Goal: Task Accomplishment & Management: Manage account settings

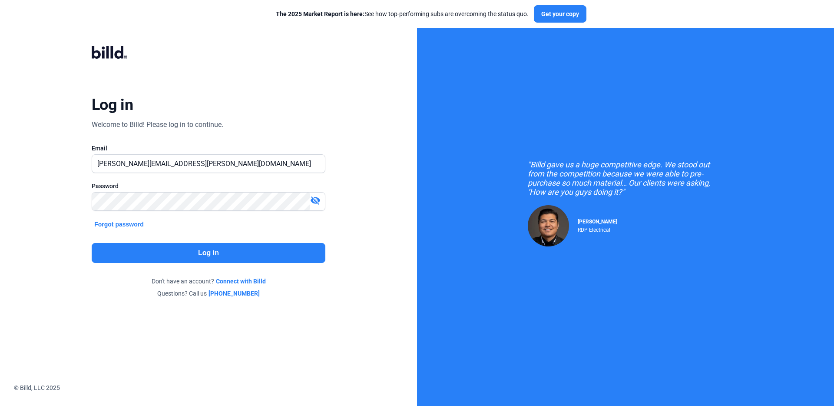
type input "[PERSON_NAME][EMAIL_ADDRESS][PERSON_NAME][DOMAIN_NAME]"
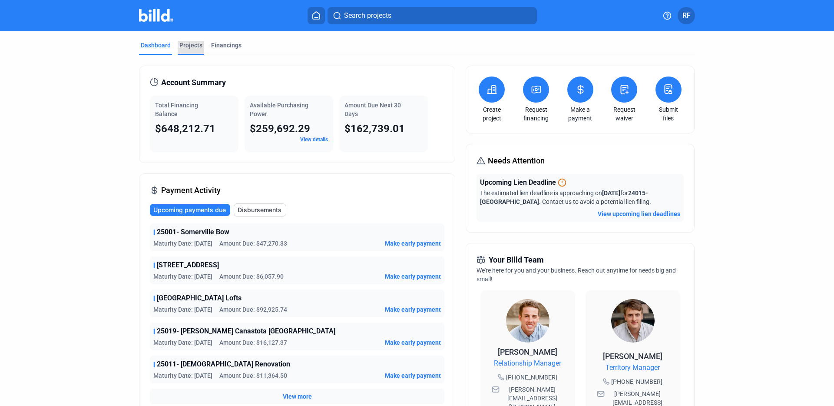
click at [186, 41] on div "Projects" at bounding box center [190, 45] width 23 height 9
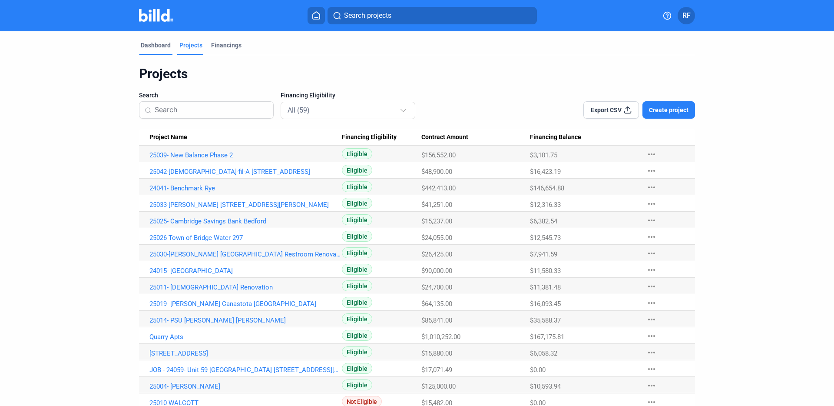
click at [160, 43] on div "Dashboard" at bounding box center [156, 45] width 30 height 9
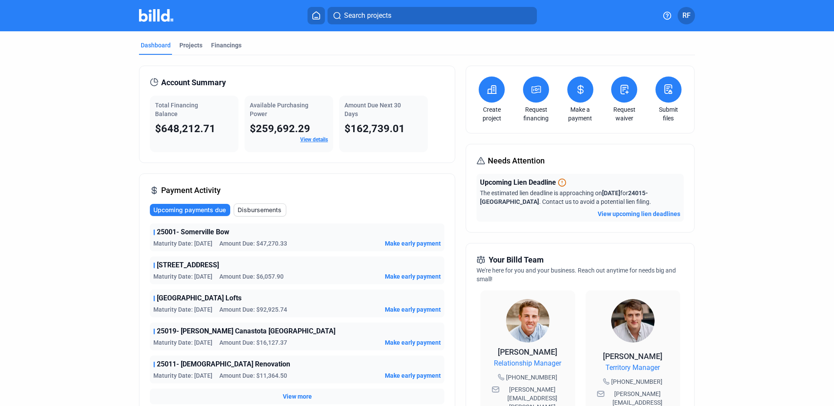
click at [684, 16] on span "RF" at bounding box center [686, 15] width 8 height 10
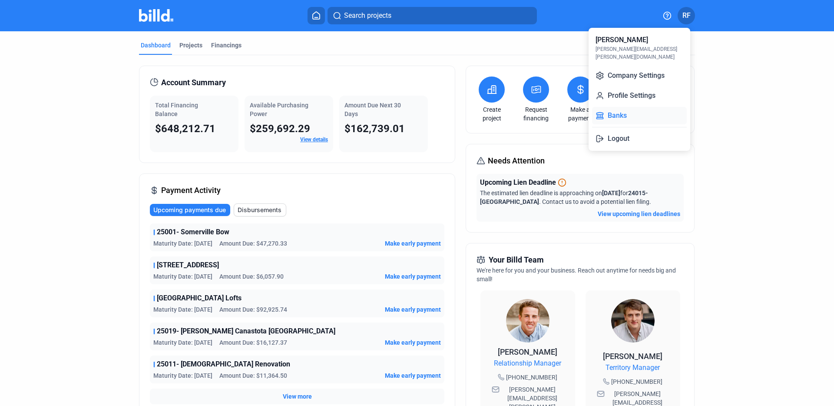
click at [623, 108] on button "Banks" at bounding box center [639, 115] width 95 height 17
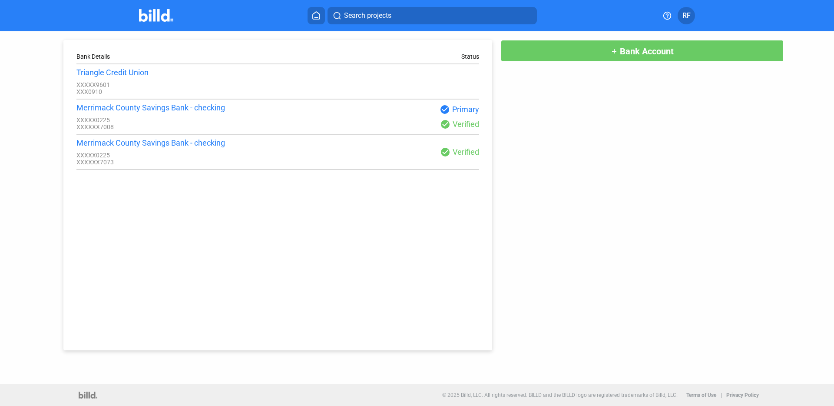
click at [682, 19] on span "RF" at bounding box center [686, 15] width 8 height 10
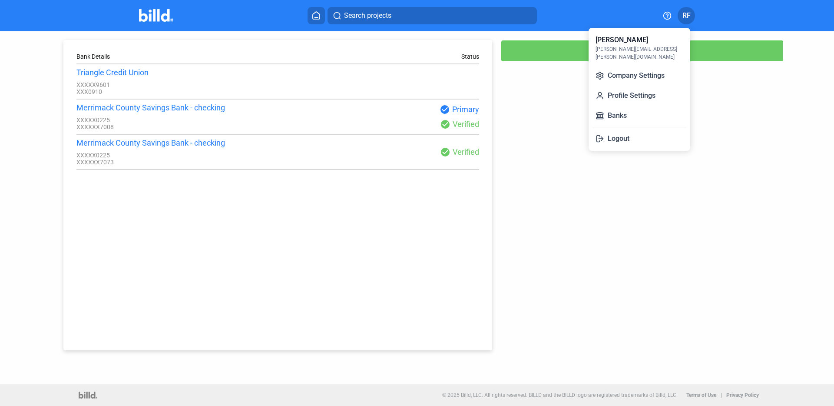
click at [682, 19] on div at bounding box center [417, 203] width 834 height 406
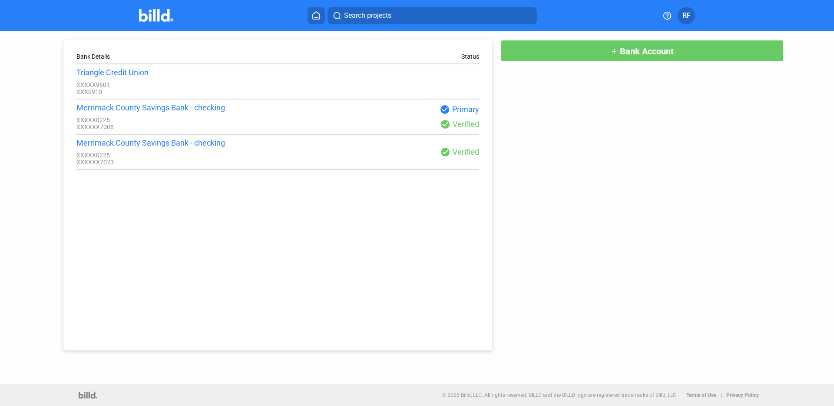
click at [684, 10] on span "RF" at bounding box center [686, 15] width 8 height 10
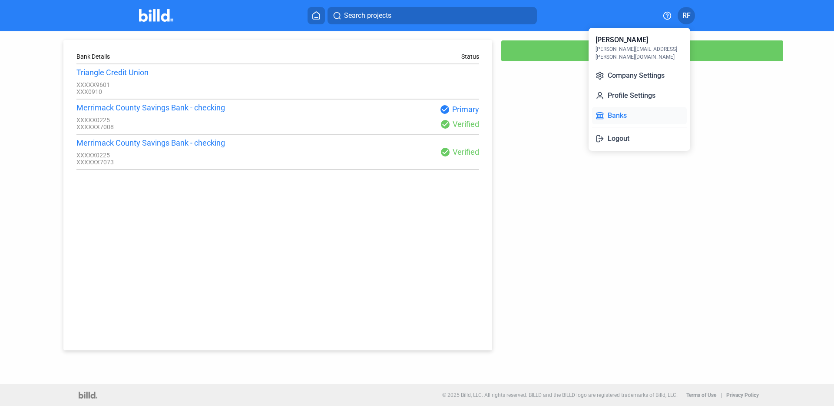
click at [617, 108] on button "Banks" at bounding box center [639, 115] width 95 height 17
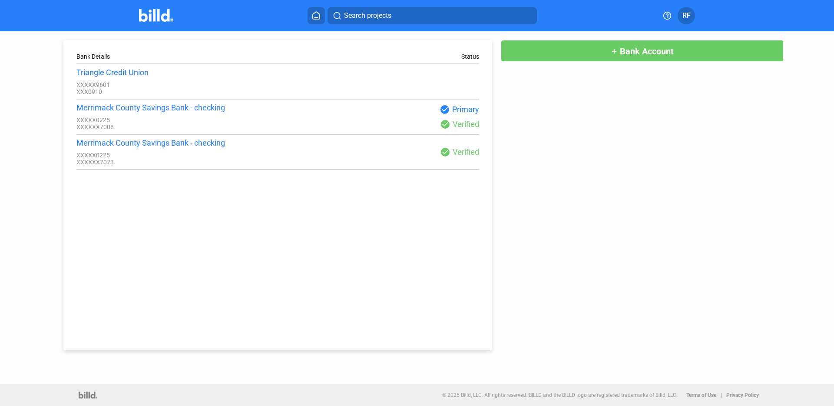
click at [629, 50] on span "Bank Account" at bounding box center [647, 51] width 54 height 10
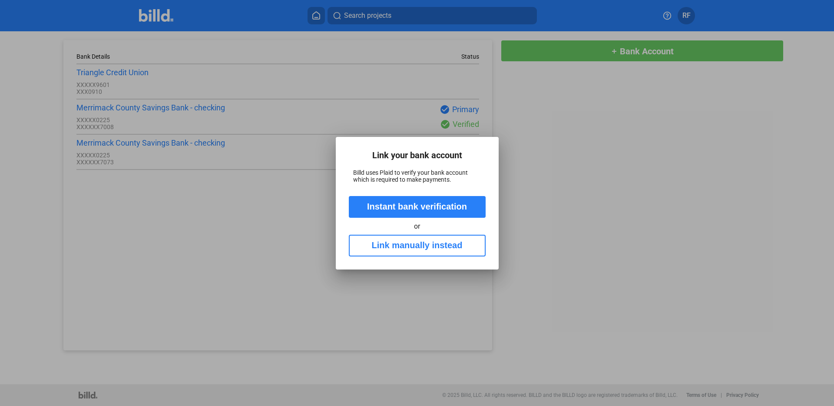
click at [434, 206] on button "Instant bank verification" at bounding box center [417, 207] width 137 height 22
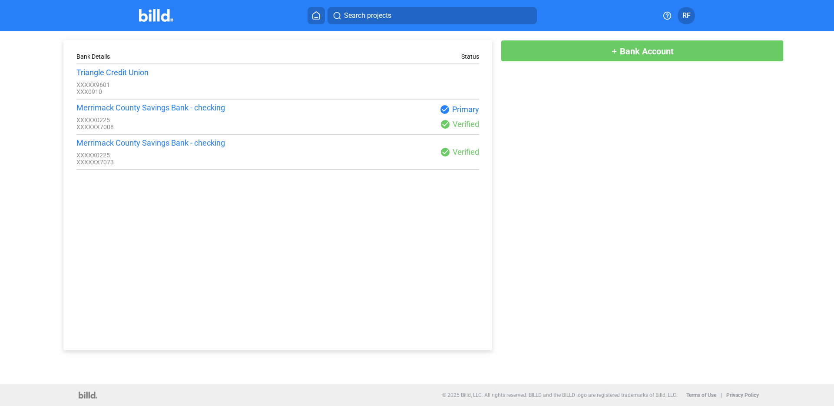
click at [159, 16] on img at bounding box center [156, 15] width 34 height 13
